Goal: Book appointment/travel/reservation

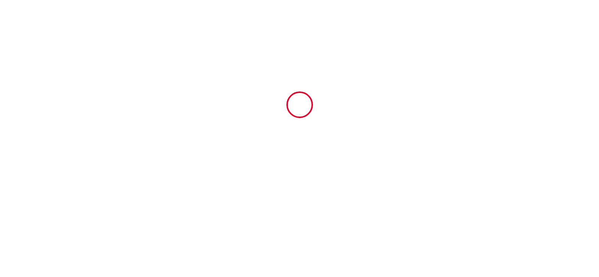
type input "6907649"
type input "Cyprès"
type input "[STREET_ADDRESS]"
type input "84400"
type input "Apt"
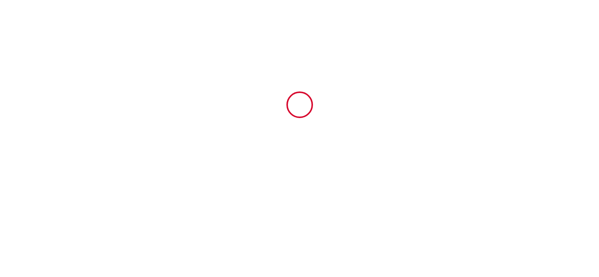
type input "[GEOGRAPHIC_DATA]"
type input "[DATE]"
type input "2"
type input "3"
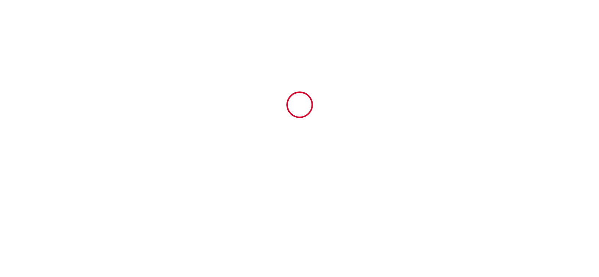
type input "200"
type input "380"
type input "SARL"
type input "Le Moulin Des Ocres"
type input "[STREET_ADDRESS]"
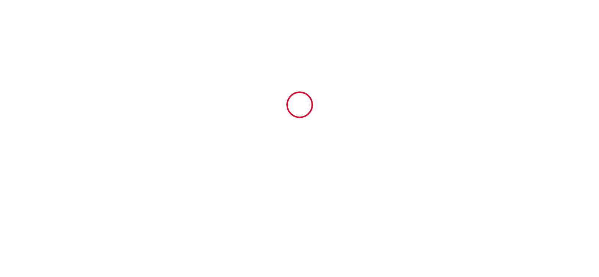
type input "84400"
type input "Apt"
type input "[GEOGRAPHIC_DATA]"
type input "[EMAIL_ADDRESS][DOMAIN_NAME]"
type input "Alexia"
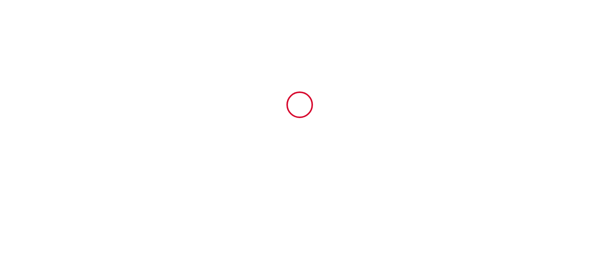
type input "[PERSON_NAME]"
type input "[STREET_ADDRESS]"
type input "42370"
type input "Renaison"
type input "[EMAIL_ADDRESS][DOMAIN_NAME]"
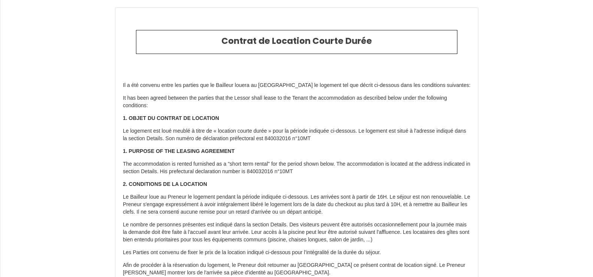
type input "[PHONE_NUMBER]"
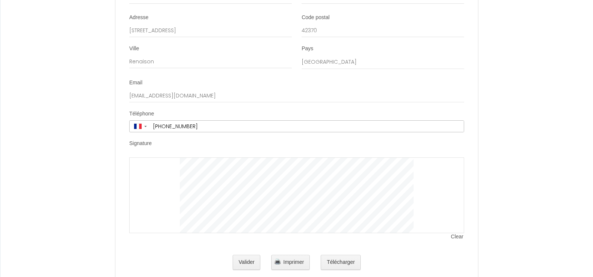
scroll to position [1489, 0]
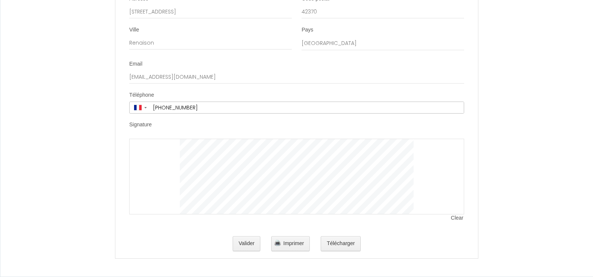
click at [214, 165] on div at bounding box center [296, 177] width 335 height 76
click at [197, 167] on div at bounding box center [296, 177] width 335 height 76
drag, startPoint x: 178, startPoint y: 170, endPoint x: 172, endPoint y: 190, distance: 20.5
click at [172, 190] on div at bounding box center [296, 177] width 335 height 76
click at [457, 219] on span "Clear" at bounding box center [457, 217] width 13 height 7
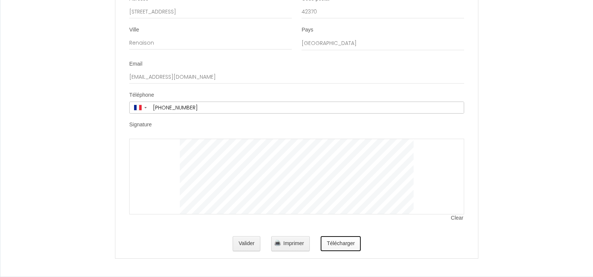
click at [332, 247] on button "Télécharger" at bounding box center [341, 243] width 40 height 15
click at [250, 240] on button "Valider" at bounding box center [247, 243] width 28 height 15
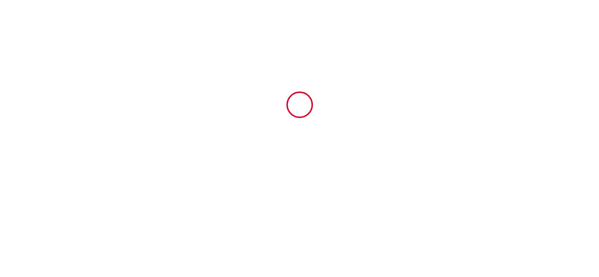
type input "380"
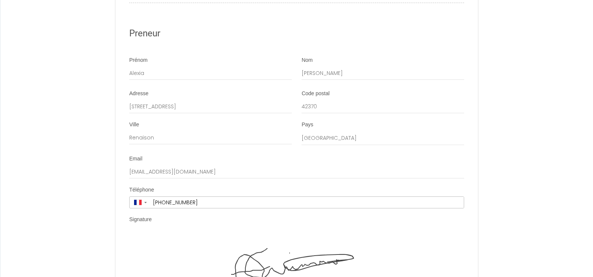
scroll to position [1377, 0]
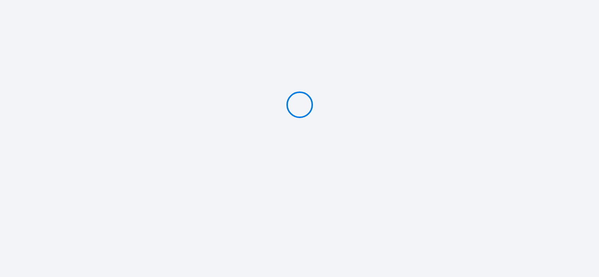
type input "PAY 380 €"
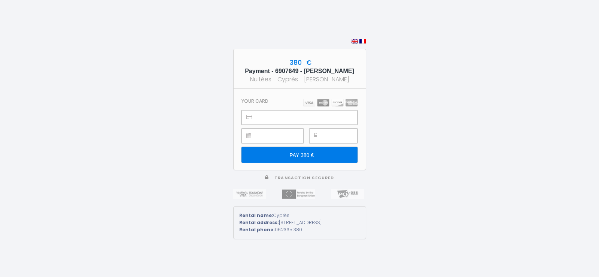
click at [300, 145] on div at bounding box center [273, 137] width 62 height 18
click at [302, 151] on input "PAY 380 €" at bounding box center [300, 155] width 116 height 16
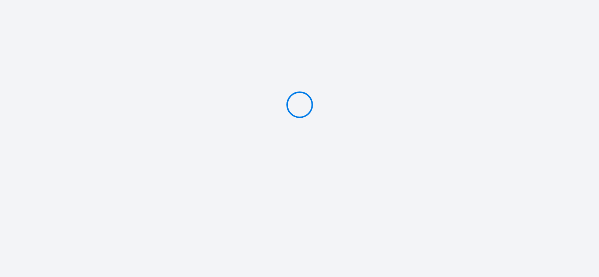
type input "PAY 380 €"
